Goal: Task Accomplishment & Management: Complete application form

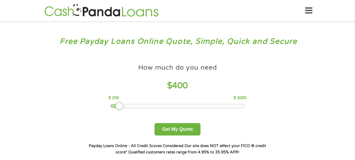
drag, startPoint x: 147, startPoint y: 106, endPoint x: 119, endPoint y: 111, distance: 28.5
click at [119, 111] on div "How much do you need $ 400 $ 200 $ 3000 Get My Quote" at bounding box center [177, 98] width 184 height 74
click at [174, 130] on button "Get My Quote" at bounding box center [178, 129] width 46 height 12
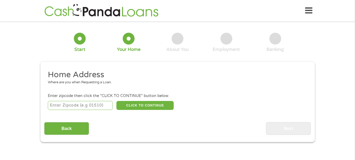
click at [73, 108] on input "number" at bounding box center [80, 105] width 65 height 9
type input "70037"
select select "Louisiana"
click at [137, 106] on button "CLICK TO CONTINUE" at bounding box center [144, 105] width 57 height 9
type input "70037"
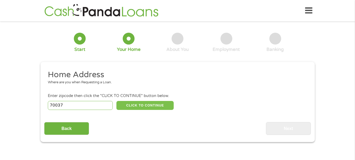
type input "Belle Chasse"
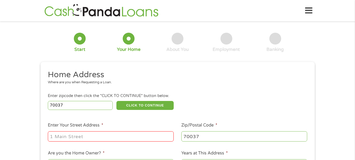
click at [99, 140] on input "Enter Your Street Address *" at bounding box center [111, 136] width 126 height 10
type input "631 E Bayou Rd"
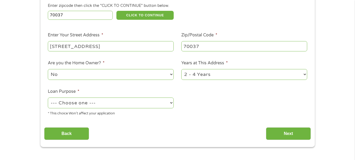
scroll to position [100, 0]
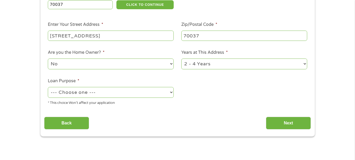
click at [171, 91] on select "--- Choose one --- Pay Bills Debt Consolidation Home Improvement Major Purchase…" at bounding box center [111, 92] width 126 height 11
select select "shorttermcash"
click at [48, 87] on select "--- Choose one --- Pay Bills Debt Consolidation Home Improvement Major Purchase…" at bounding box center [111, 92] width 126 height 11
click at [287, 124] on input "Next" at bounding box center [288, 122] width 45 height 13
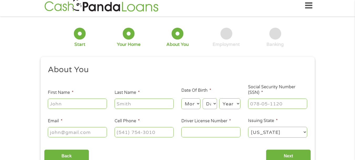
scroll to position [0, 0]
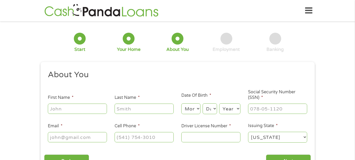
click at [84, 109] on input "First Name *" at bounding box center [77, 108] width 59 height 10
type input "Clancy"
click at [121, 110] on input "Last Name *" at bounding box center [144, 108] width 59 height 10
type input "Parker Jr"
click at [197, 110] on select "Month 1 2 3 4 5 6 7 8 9 10 11 12" at bounding box center [190, 108] width 19 height 11
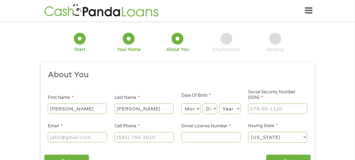
select select "8"
click at [181, 103] on select "Month 1 2 3 4 5 6 7 8 9 10 11 12" at bounding box center [190, 108] width 19 height 11
click at [214, 108] on select "Day 1 2 3 4 5 6 7 8 9 10 11 12 13 14 15 16 17 18 19 20 21 22 23 24 25 26 27 28 …" at bounding box center [210, 108] width 14 height 11
select select "8"
click at [203, 103] on select "Day 1 2 3 4 5 6 7 8 9 10 11 12 13 14 15 16 17 18 19 20 21 22 23 24 25 26 27 28 …" at bounding box center [210, 108] width 14 height 11
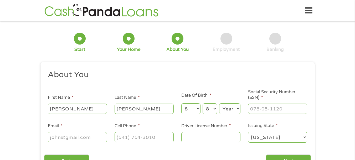
click at [226, 109] on select "Year 2007 2006 2005 2004 2003 2002 2001 2000 1999 1998 1997 1996 1995 1994 1993…" at bounding box center [229, 108] width 21 height 11
select select "1980"
click at [219, 103] on select "Year 2007 2006 2005 2004 2003 2002 2001 2000 1999 1998 1997 1996 1995 1994 1993…" at bounding box center [229, 108] width 21 height 11
click at [257, 108] on input "___-__-____" at bounding box center [277, 108] width 59 height 10
type input "435-59-5770"
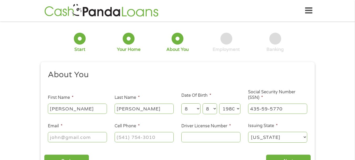
click at [81, 136] on input "Email *" at bounding box center [77, 137] width 59 height 10
type input "clancyp80@yahoo.com"
click at [121, 138] on input "(___) ___-____" at bounding box center [144, 137] width 59 height 10
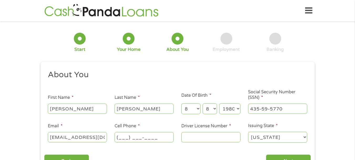
type input "9857742477"
select select "Alabama"
type input "(985) 774-2477"
click at [306, 136] on select "Alabama Alaska Arizona Arkansas California Colorado Connecticut Delaware Distri…" at bounding box center [277, 136] width 59 height 11
select select "Louisiana"
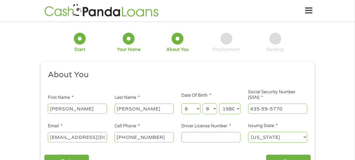
click at [248, 131] on select "Alabama Alaska Arizona Arkansas California Colorado Connecticut Delaware Distri…" at bounding box center [277, 136] width 59 height 11
click at [218, 140] on input "Driver License Number *" at bounding box center [210, 137] width 59 height 10
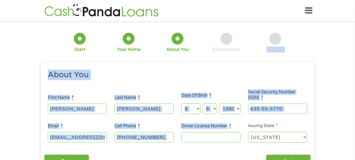
drag, startPoint x: 242, startPoint y: 56, endPoint x: 195, endPoint y: 135, distance: 91.4
click at [195, 135] on form "1 Start 2 Your Home 3 About You 4 Employment 5 Banking 6 This field is hidden w…" at bounding box center [177, 99] width 274 height 149
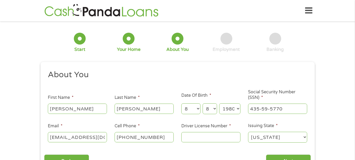
click at [195, 135] on input "Driver License Number *" at bounding box center [210, 137] width 59 height 10
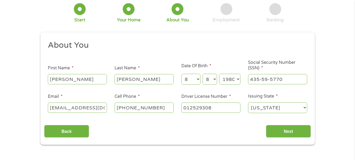
scroll to position [32, 0]
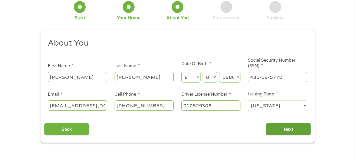
type input "012529308"
click at [279, 130] on input "Next" at bounding box center [288, 128] width 45 height 13
click at [287, 128] on input "Next" at bounding box center [288, 128] width 45 height 13
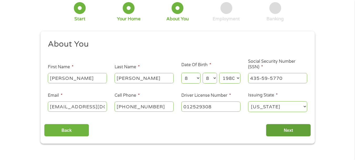
click at [284, 129] on input "Next" at bounding box center [288, 130] width 45 height 13
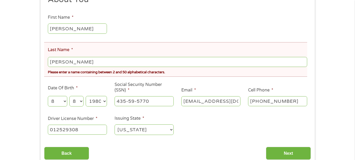
scroll to position [96, 0]
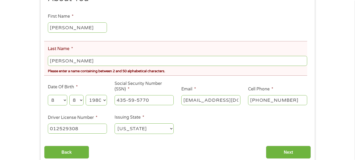
click at [78, 60] on input "Parker Jr" at bounding box center [177, 61] width 259 height 10
type input "Parker"
click at [284, 154] on input "Next" at bounding box center [288, 151] width 45 height 13
click at [285, 148] on input "Next" at bounding box center [288, 151] width 45 height 13
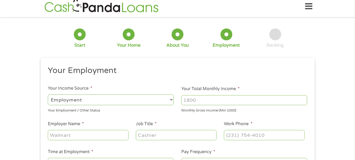
scroll to position [0, 0]
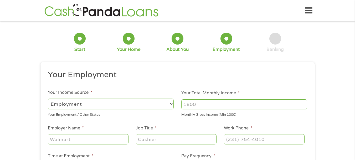
click at [170, 102] on select "--- Choose one --- Employment Self Employed Benefits" at bounding box center [111, 103] width 126 height 11
click at [48, 98] on select "--- Choose one --- Employment Self Employed Benefits" at bounding box center [111, 103] width 126 height 11
click at [210, 105] on input "Your Total Monthly Income *" at bounding box center [244, 104] width 126 height 10
click at [304, 106] on input "1000" at bounding box center [244, 104] width 126 height 10
click at [304, 103] on input "1001" at bounding box center [244, 104] width 126 height 10
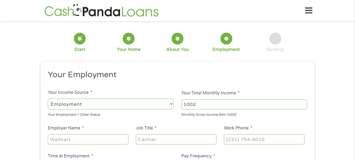
click at [304, 103] on input "1002" at bounding box center [244, 104] width 126 height 10
click at [304, 103] on input "1003" at bounding box center [244, 104] width 126 height 10
click at [304, 103] on input "1004" at bounding box center [244, 104] width 126 height 10
click at [304, 103] on input "1005" at bounding box center [244, 104] width 126 height 10
click at [304, 103] on input "1006" at bounding box center [244, 104] width 126 height 10
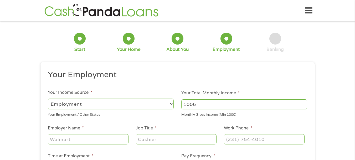
drag, startPoint x: 198, startPoint y: 105, endPoint x: 179, endPoint y: 101, distance: 19.8
click at [179, 101] on li "Your Total Monthly Income * 1006 Monthly Gross Income (Min 1000)" at bounding box center [245, 103] width 134 height 27
type input "4"
type input "6500"
click at [77, 141] on input "Employer Name *" at bounding box center [88, 139] width 80 height 10
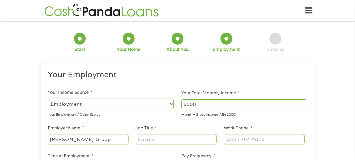
type input "Zachry Group"
click at [150, 140] on input "Job Title *" at bounding box center [176, 139] width 80 height 10
type input "laborer"
click at [233, 143] on input "(___) ___-____" at bounding box center [264, 139] width 80 height 10
type input "(210) 588-5000"
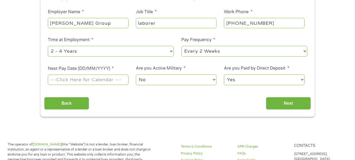
scroll to position [128, 0]
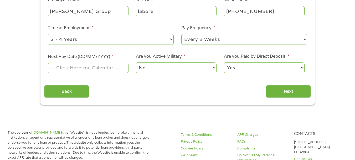
click at [305, 37] on select "--- Choose one --- Every 2 Weeks Every Week Monthly Semi-Monthly" at bounding box center [244, 39] width 126 height 11
select select "weekly"
click at [181, 34] on select "--- Choose one --- Every 2 Weeks Every Week Monthly Semi-Monthly" at bounding box center [244, 39] width 126 height 11
click at [81, 67] on input "Next Pay Date (DD/MM/YYYY) *" at bounding box center [88, 68] width 80 height 10
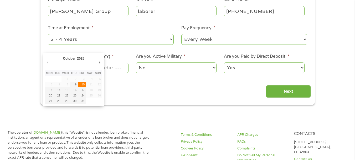
type input "10/10/2025"
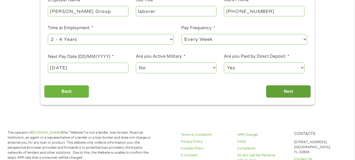
click at [279, 90] on input "Next" at bounding box center [288, 91] width 45 height 13
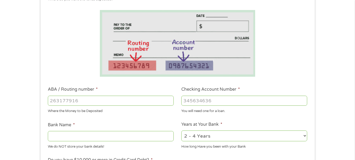
scroll to position [86, 0]
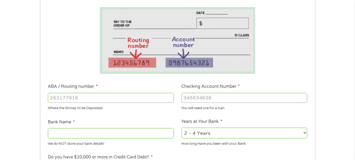
click at [199, 97] on input "Checking Account Number *" at bounding box center [244, 98] width 126 height 10
type input "36125731699"
click at [71, 99] on input "ABA / Routing number *" at bounding box center [111, 98] width 126 height 10
click at [73, 134] on input "Bank Name *" at bounding box center [111, 133] width 126 height 10
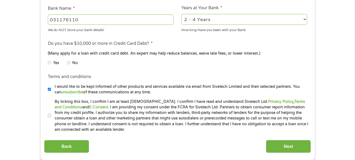
scroll to position [203, 0]
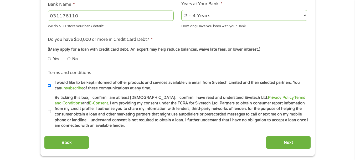
type input "031176110"
click at [72, 58] on label "No" at bounding box center [75, 59] width 6 height 6
click at [70, 58] on input "No" at bounding box center [68, 58] width 3 height 8
radio input "true"
click at [49, 113] on input "By ticking this box, I confirm I am at least 18 years old. I confirm I have rea…" at bounding box center [49, 111] width 3 height 8
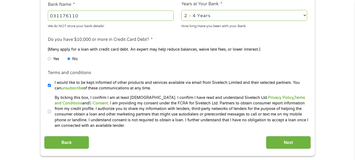
checkbox input "true"
click at [274, 143] on input "Next" at bounding box center [288, 142] width 45 height 13
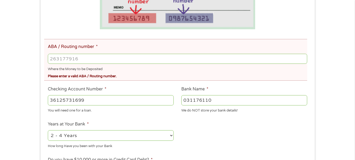
scroll to position [154, 0]
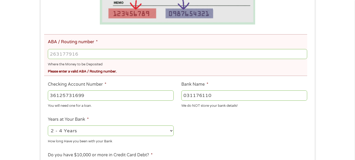
drag, startPoint x: 213, startPoint y: 94, endPoint x: 183, endPoint y: 97, distance: 29.6
click at [183, 97] on input "031176110" at bounding box center [244, 95] width 126 height 10
click at [75, 55] on input "ABA / Routing number *" at bounding box center [177, 54] width 259 height 10
paste input "0"
type input "031176110"
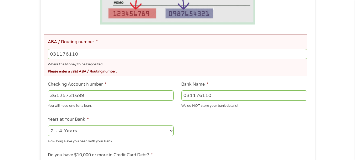
type input "CAPITAL ONE NA"
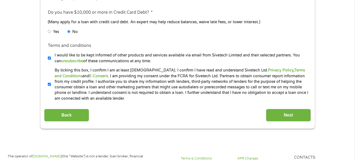
scroll to position [350, 0]
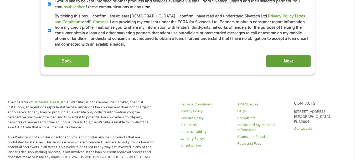
type input "031176110"
click at [290, 59] on input "Next" at bounding box center [288, 61] width 45 height 13
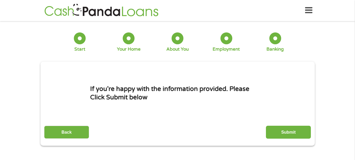
scroll to position [0, 0]
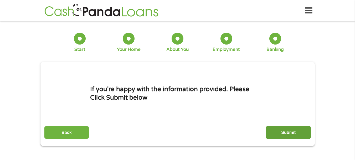
click at [277, 131] on input "Submit" at bounding box center [288, 132] width 45 height 13
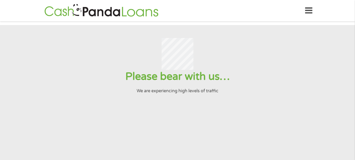
click at [281, 122] on section "Please bear with us… We are experiencing high levels of traffic" at bounding box center [177, 113] width 355 height 177
click at [289, 108] on section "Please bear with us… We are experiencing high levels of traffic" at bounding box center [177, 113] width 355 height 177
